Goal: Use online tool/utility: Use online tool/utility

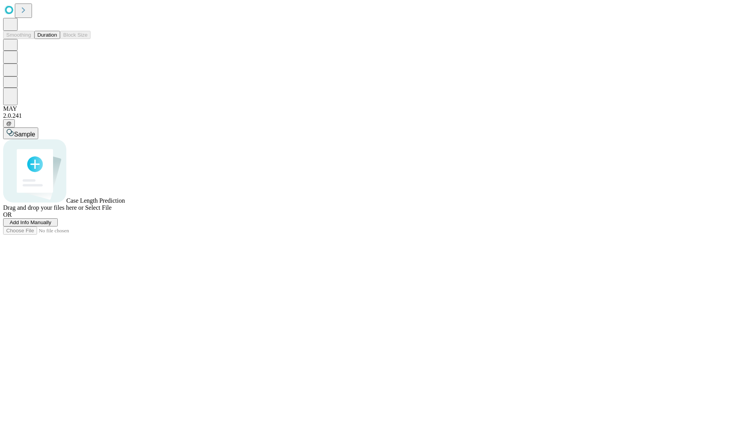
click at [51, 225] on span "Add Info Manually" at bounding box center [31, 223] width 42 height 6
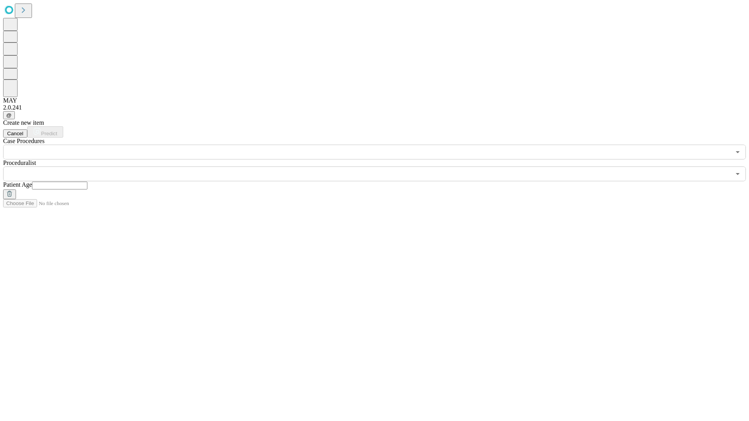
click at [87, 182] on input "text" at bounding box center [59, 186] width 55 height 8
type input "**"
click at [380, 167] on input "text" at bounding box center [367, 174] width 728 height 15
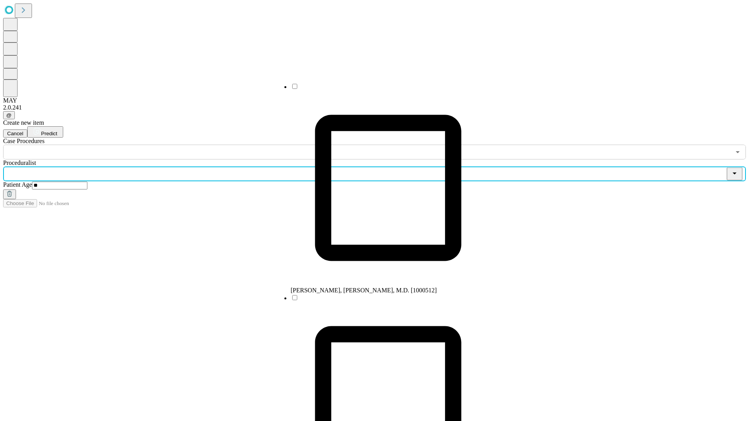
click at [380, 89] on li "[PERSON_NAME], [PERSON_NAME], M.D. [1000512]" at bounding box center [388, 188] width 195 height 211
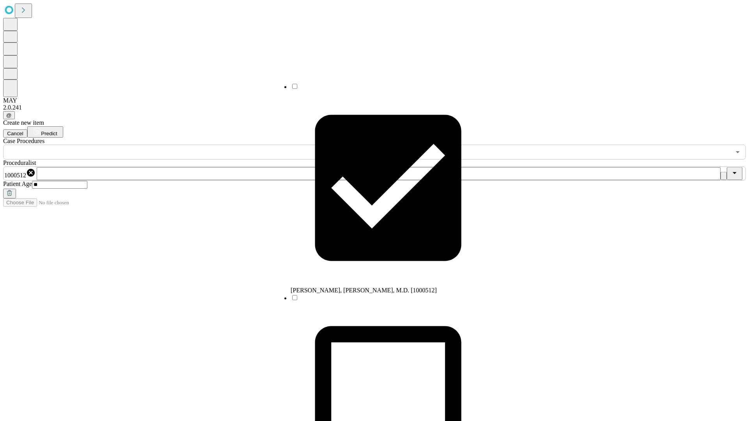
click at [164, 145] on input "text" at bounding box center [367, 152] width 728 height 15
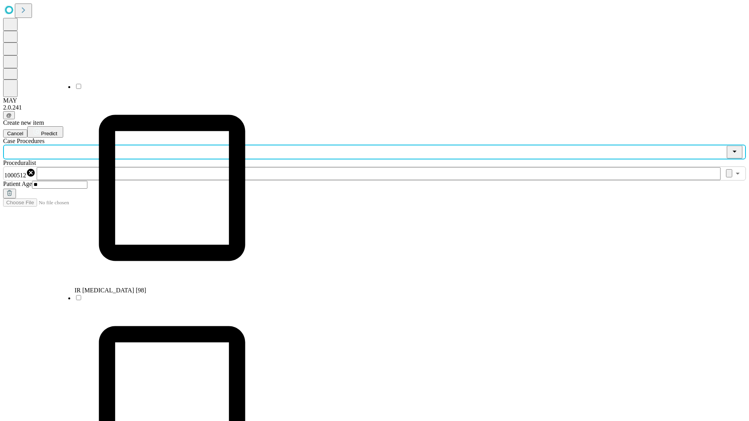
click at [164, 89] on li "IR [MEDICAL_DATA] [98]" at bounding box center [172, 188] width 195 height 211
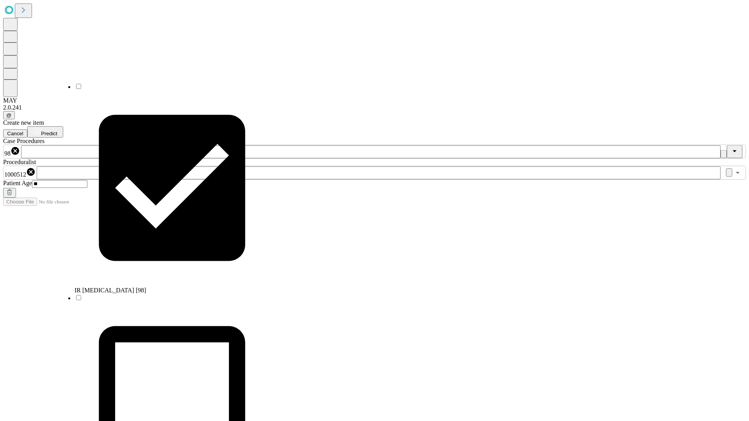
click at [57, 131] on span "Predict" at bounding box center [49, 134] width 16 height 6
